Goal: Navigation & Orientation: Find specific page/section

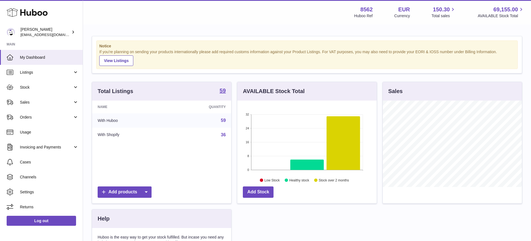
scroll to position [86, 139]
click at [52, 100] on span "Sales" at bounding box center [46, 102] width 53 height 5
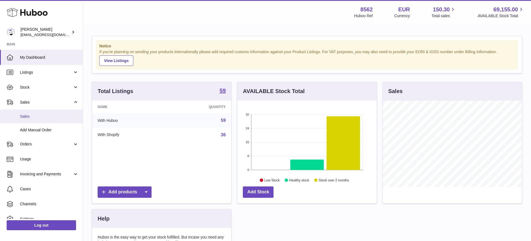
click at [48, 116] on span "Sales" at bounding box center [49, 116] width 59 height 5
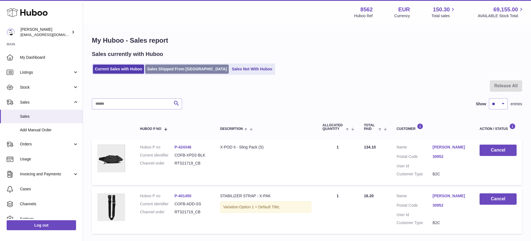
click at [174, 70] on link "Sales Shipped From Huboo" at bounding box center [186, 68] width 83 height 9
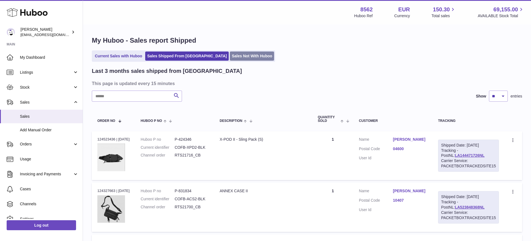
click at [230, 57] on link "Sales Not With Huboo" at bounding box center [252, 55] width 44 height 9
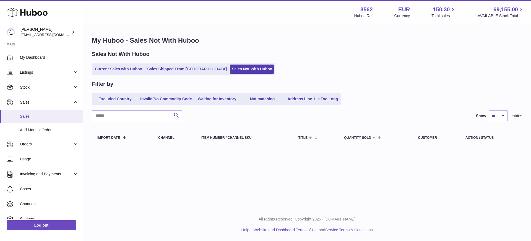
click at [49, 118] on span "Sales" at bounding box center [49, 116] width 59 height 5
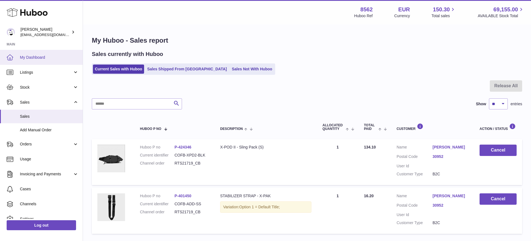
click at [24, 58] on span "My Dashboard" at bounding box center [49, 57] width 59 height 5
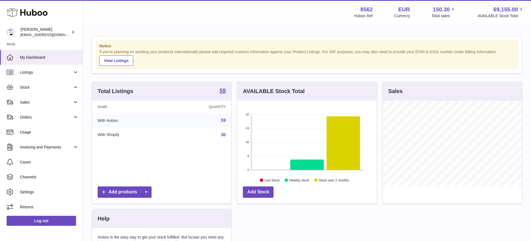
scroll to position [86, 139]
click at [26, 163] on span "Cases" at bounding box center [49, 161] width 59 height 5
